Goal: Navigation & Orientation: Find specific page/section

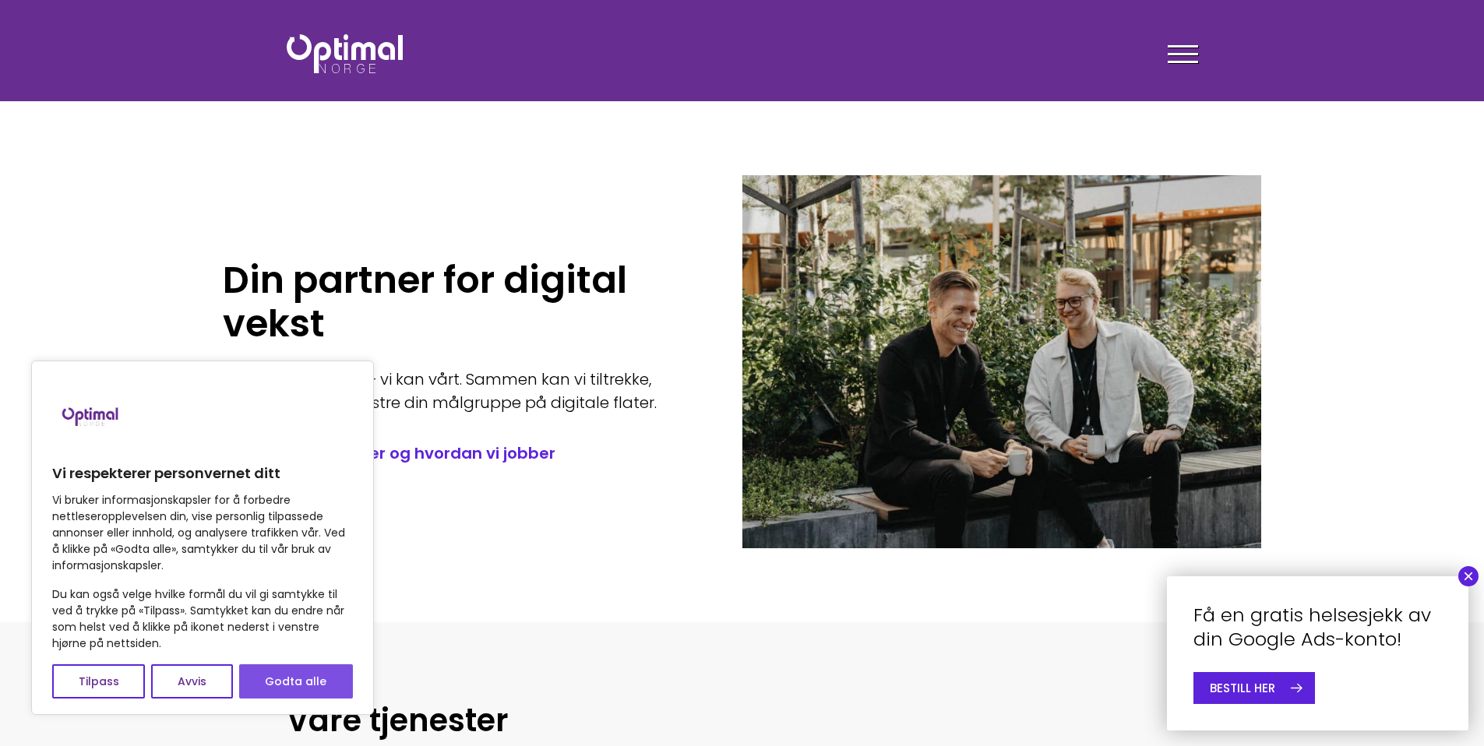
click at [330, 679] on button "Godta alle" at bounding box center [296, 682] width 114 height 34
checkbox input "true"
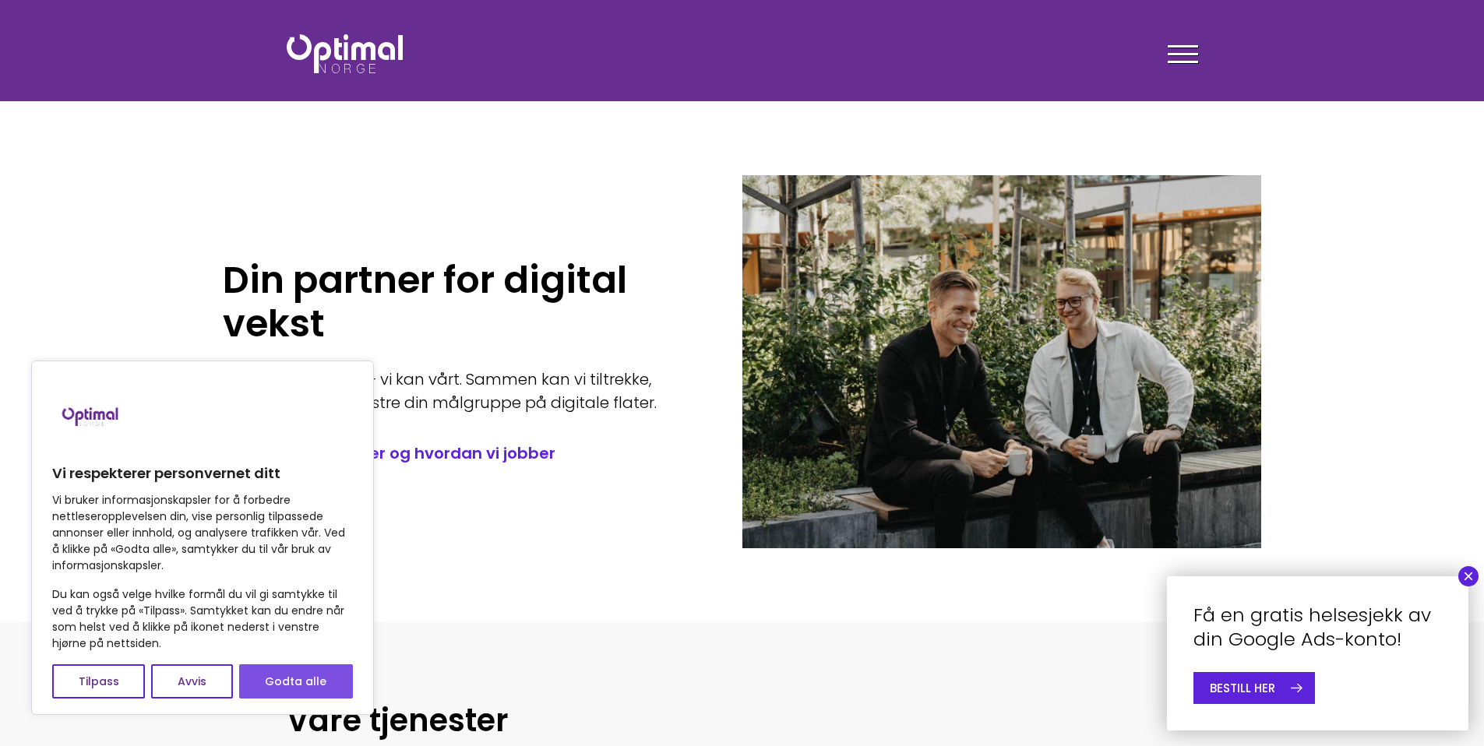
checkbox input "true"
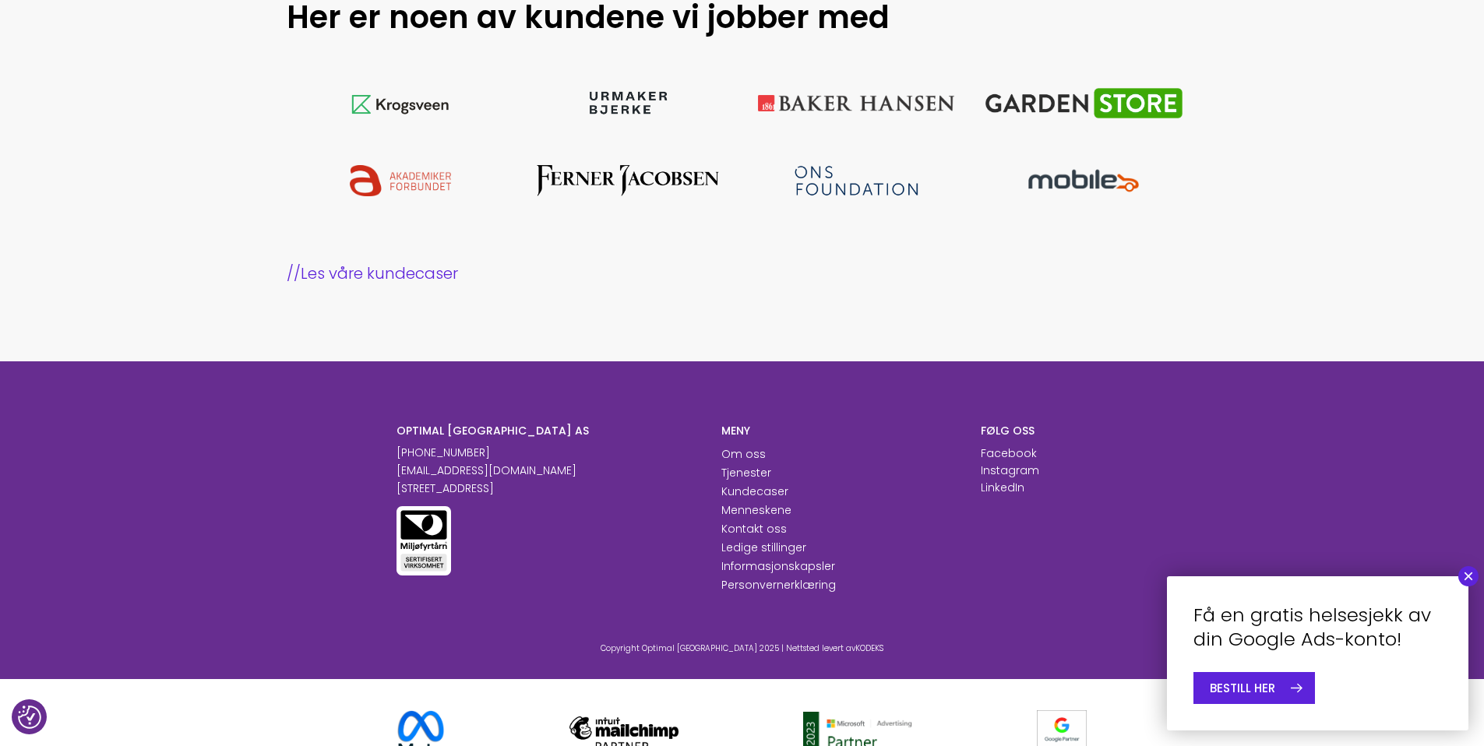
scroll to position [1536, 0]
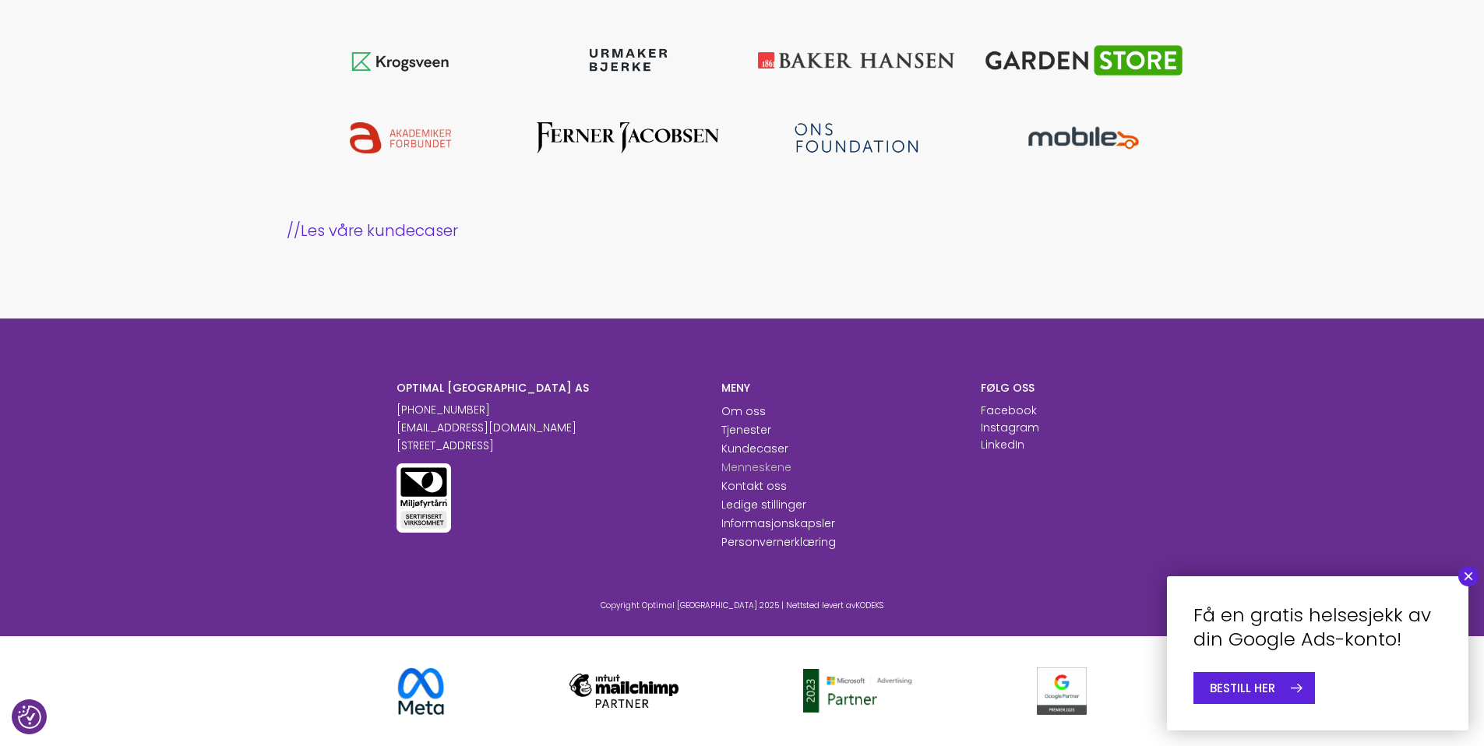
click at [771, 466] on link "Menneskene" at bounding box center [756, 468] width 70 height 16
